Goal: Use online tool/utility: Utilize a website feature to perform a specific function

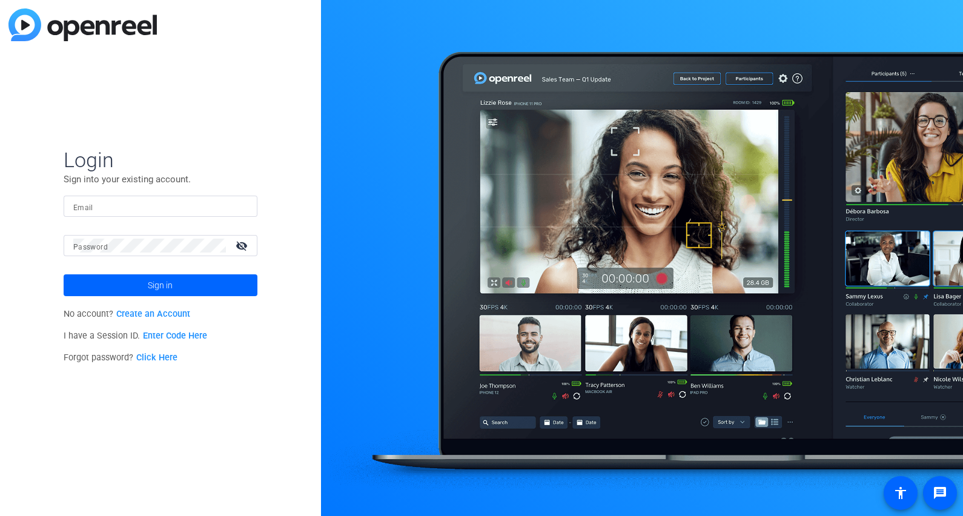
click at [133, 205] on input "Email" at bounding box center [160, 206] width 174 height 15
type input "[PERSON_NAME][EMAIL_ADDRESS][PERSON_NAME][DOMAIN_NAME]"
click at [156, 257] on mat-form-field "Password visibility_off" at bounding box center [161, 254] width 194 height 39
click at [156, 285] on span "Sign in" at bounding box center [160, 285] width 25 height 30
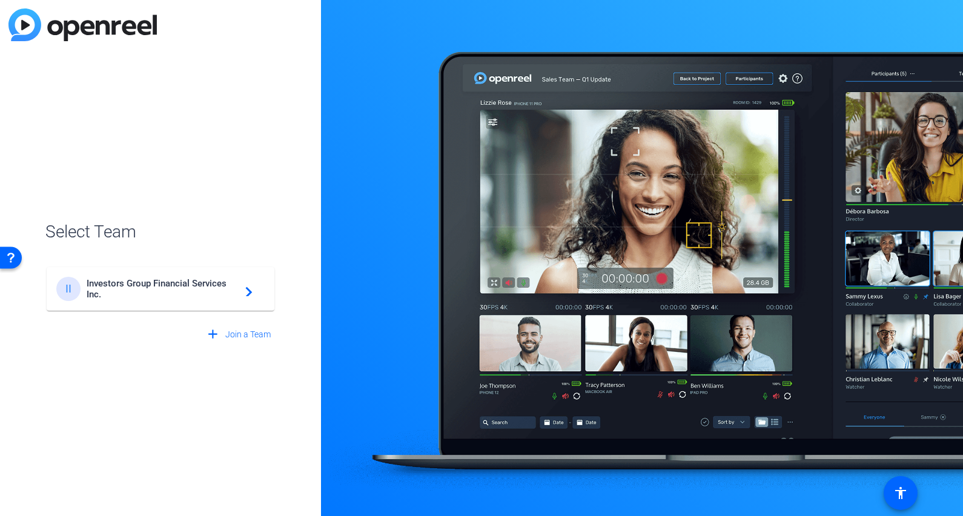
click at [156, 285] on span "Investors Group Financial Services Inc." at bounding box center [162, 289] width 151 height 22
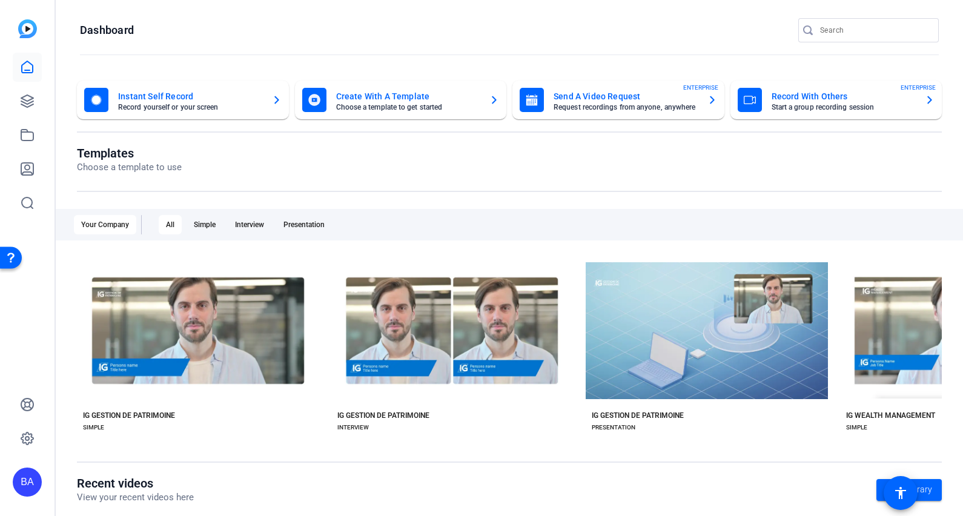
click at [392, 109] on mat-card-subtitle "Choose a template to get started" at bounding box center [408, 107] width 144 height 7
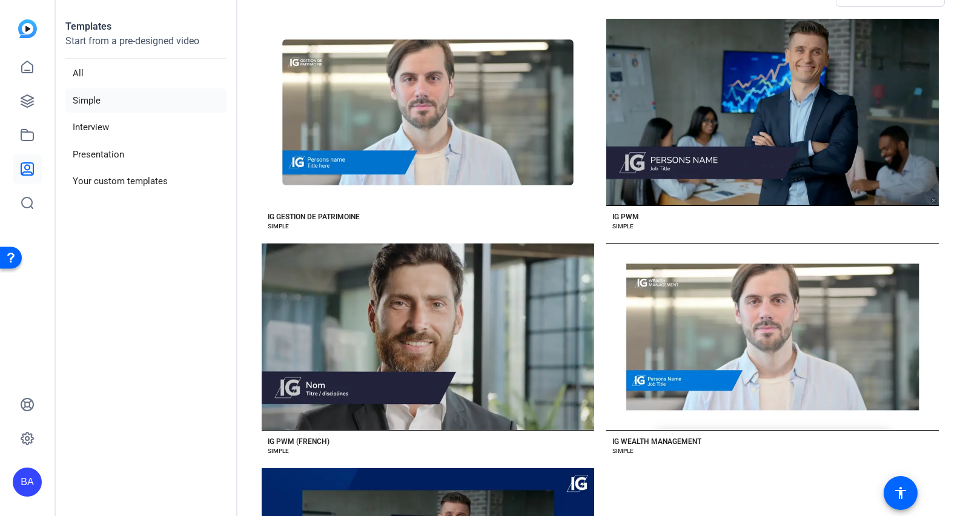
scroll to position [77, 0]
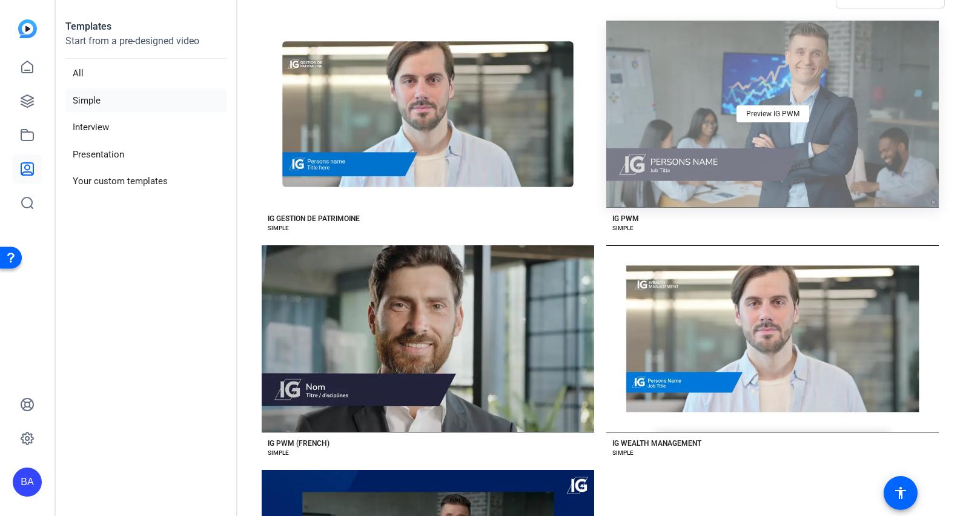
click at [775, 152] on div "Preview IG PWM" at bounding box center [772, 114] width 332 height 187
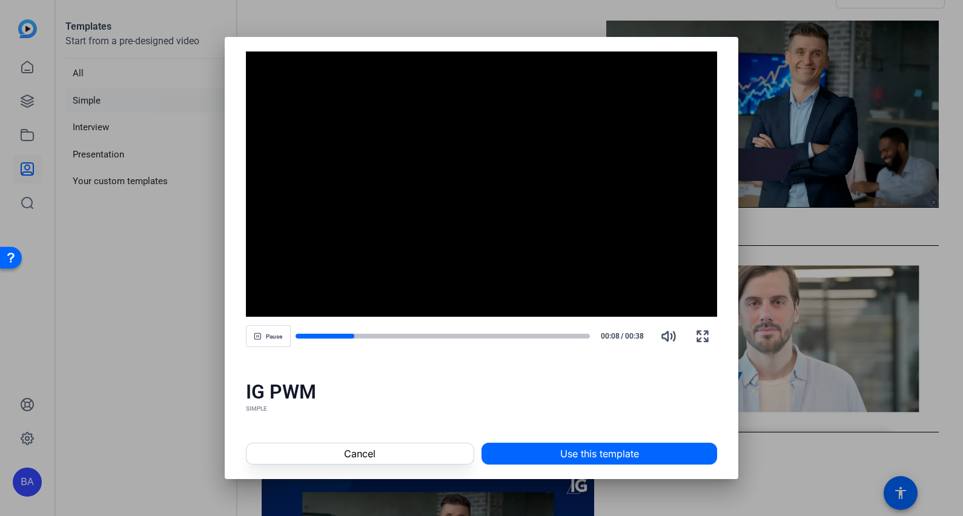
click at [0, 0] on div at bounding box center [0, 0] width 0 height 0
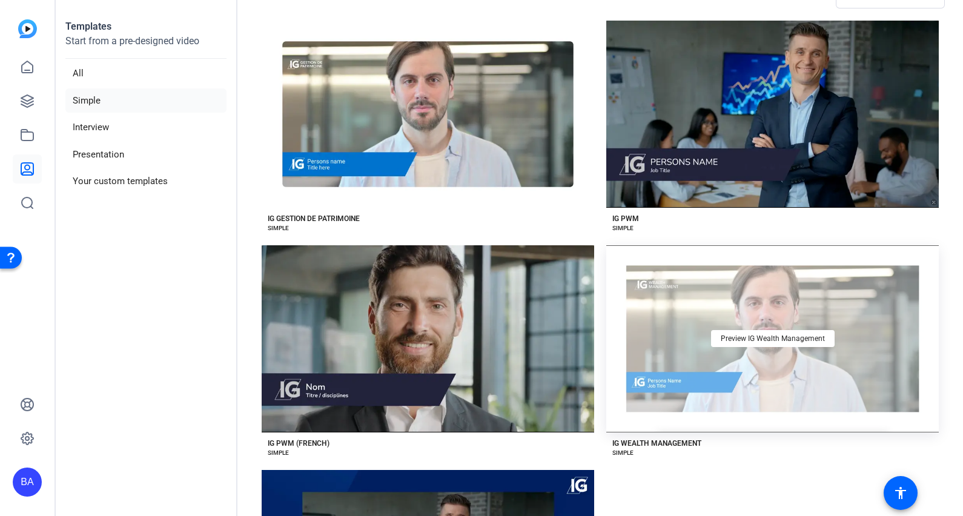
click at [756, 385] on div "Preview IG Wealth Management" at bounding box center [772, 338] width 332 height 187
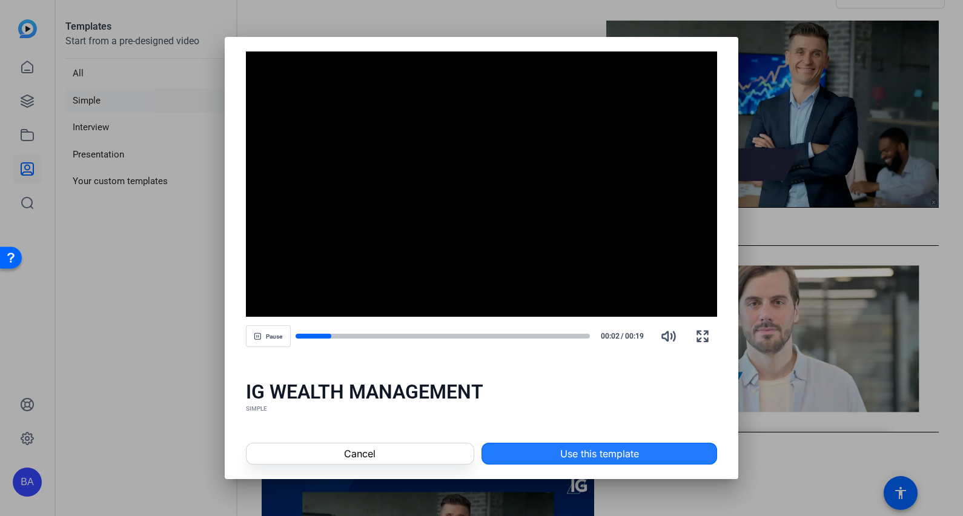
click at [579, 450] on span "Use this template" at bounding box center [599, 453] width 79 height 15
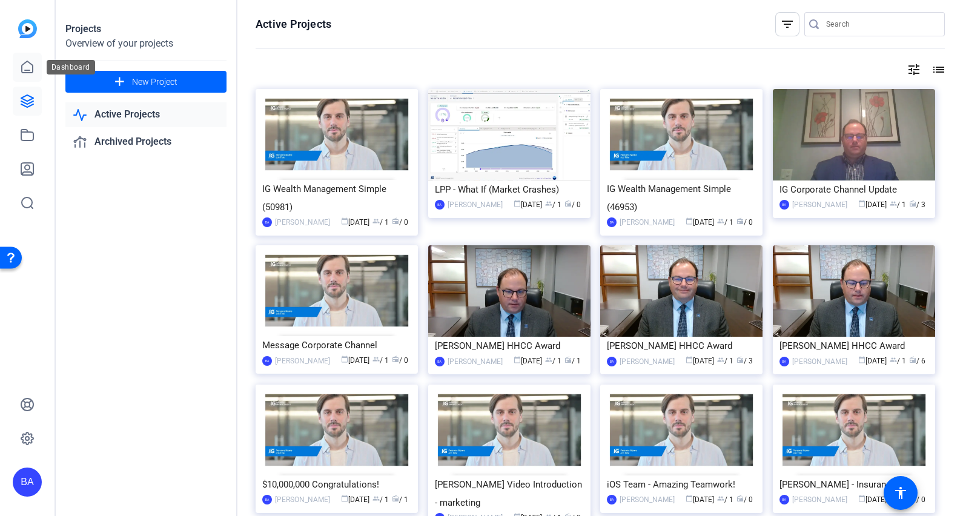
click at [24, 63] on icon at bounding box center [27, 67] width 11 height 12
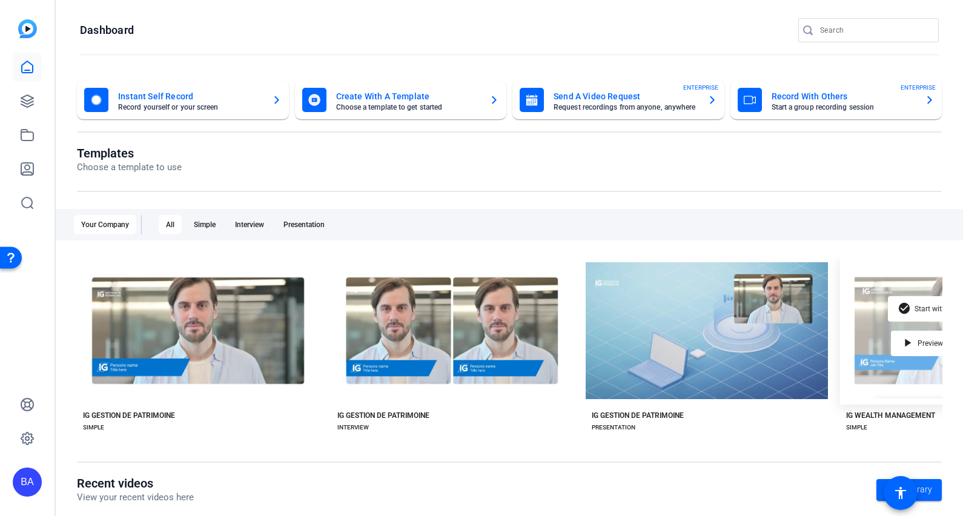
click at [868, 323] on div "check_circle Start with IG Wealth Management play_arrow Preview IG Wealth Manag…" at bounding box center [961, 331] width 242 height 148
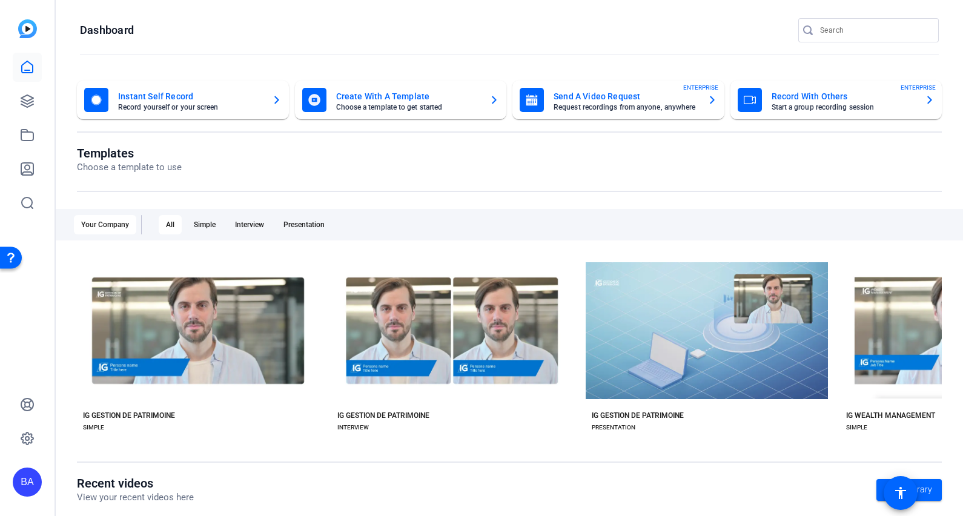
click at [893, 410] on div "IG WEALTH MANAGEMENT" at bounding box center [890, 415] width 89 height 10
click at [419, 100] on mat-card-title "Create With A Template" at bounding box center [408, 96] width 144 height 15
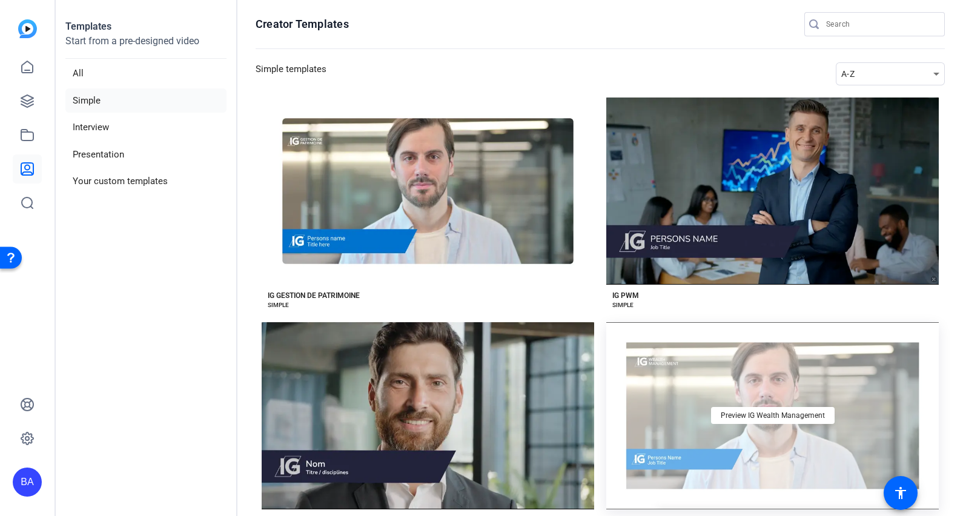
click at [668, 390] on div "Preview IG Wealth Management" at bounding box center [772, 415] width 332 height 187
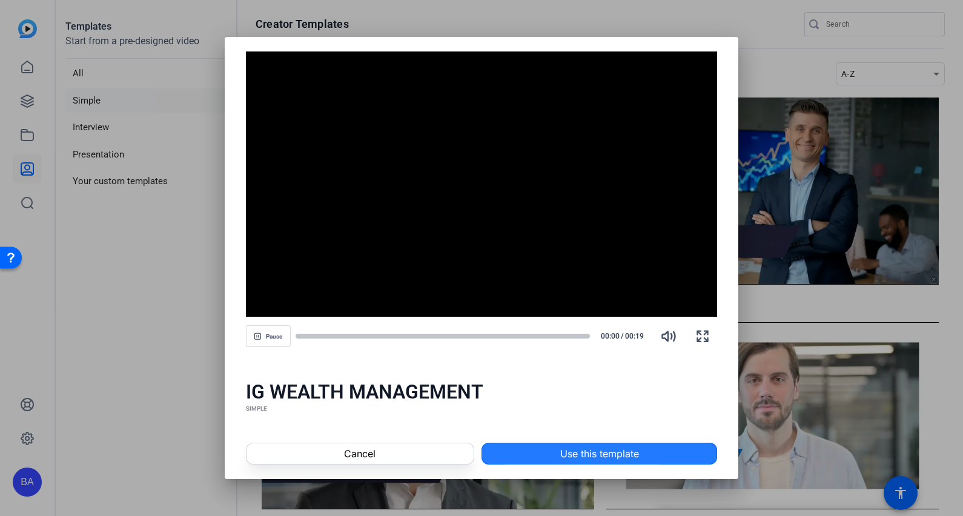
click at [534, 442] on span at bounding box center [599, 453] width 234 height 29
